Goal: Find specific page/section: Find specific page/section

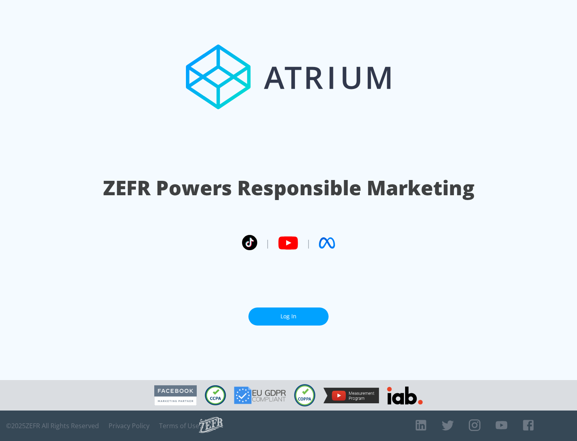
click at [289, 316] on link "Log In" at bounding box center [288, 316] width 80 height 18
